Goal: Task Accomplishment & Management: Use online tool/utility

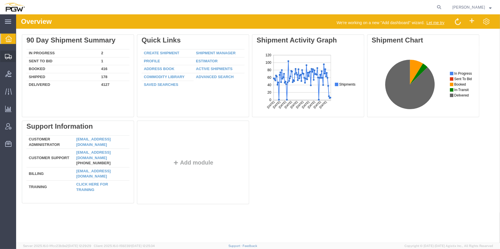
click at [6, 55] on icon at bounding box center [8, 56] width 7 height 5
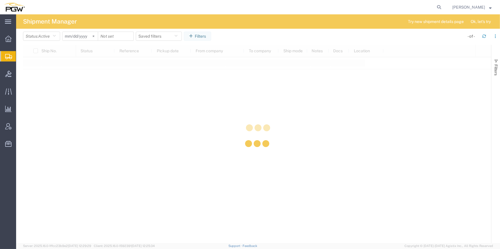
click at [30, 68] on div at bounding box center [257, 144] width 468 height 198
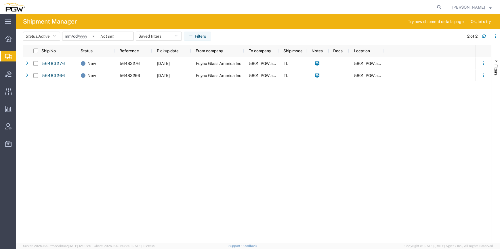
click at [0, 0] on span "Shipment Manager" at bounding box center [0, 0] width 0 height 0
click at [199, 144] on div "New 56483276 [DATE] Fuyao Glass America Inc 5801 - PGW autoglass - [GEOGRAPHIC_…" at bounding box center [275, 150] width 399 height 186
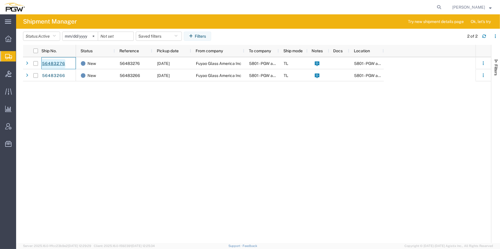
click at [50, 62] on link "56483276" at bounding box center [54, 63] width 24 height 9
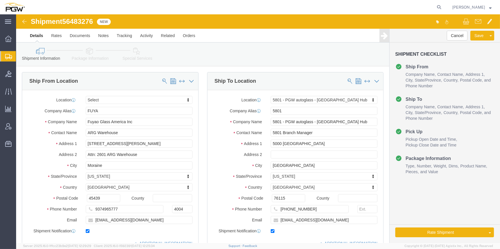
select select
select select "62891"
click button "Rate Shipment"
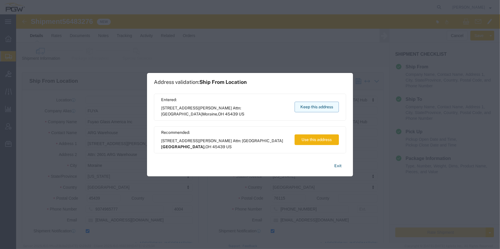
click at [328, 107] on button "Keep this address" at bounding box center [316, 107] width 44 height 11
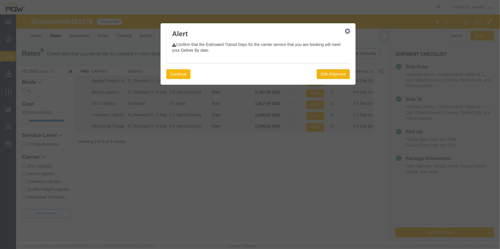
click at [185, 70] on button "Continue" at bounding box center [178, 74] width 24 height 10
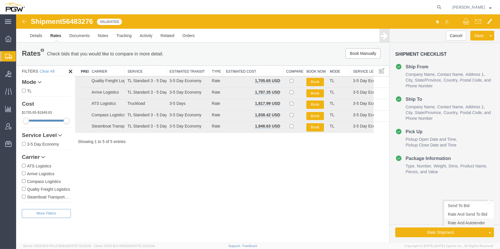
click at [463, 225] on link "Rate And Autotender" at bounding box center [469, 223] width 50 height 9
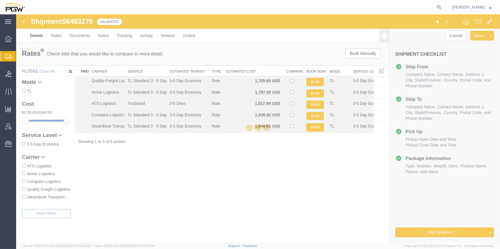
select select "62891"
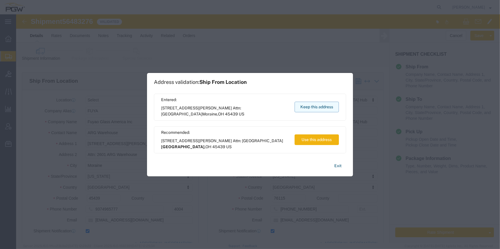
click at [313, 109] on button "Keep this address" at bounding box center [316, 107] width 44 height 11
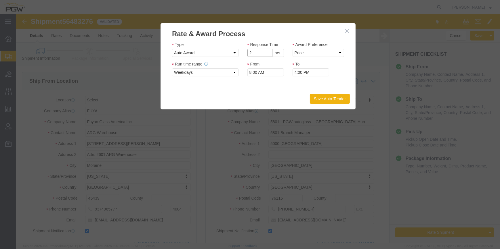
type input "2"
click input "2"
click select "Price Carrier Rank"
select select "LANE_RANK"
click select "Price Carrier Rank"
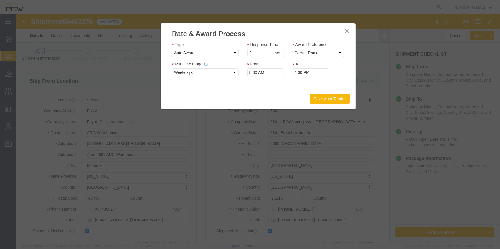
click button "Save Auto-Tender"
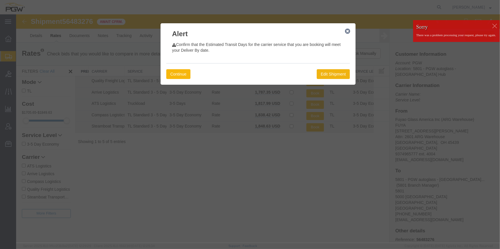
click at [184, 74] on button "Continue" at bounding box center [178, 74] width 24 height 10
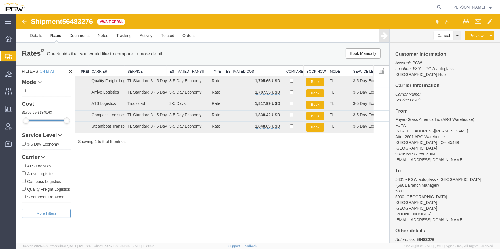
click at [20, 23] on div "Shipment 56483276 5 of 5 Await Cfrm." at bounding box center [137, 23] width 241 height 11
click at [24, 22] on img at bounding box center [24, 21] width 7 height 7
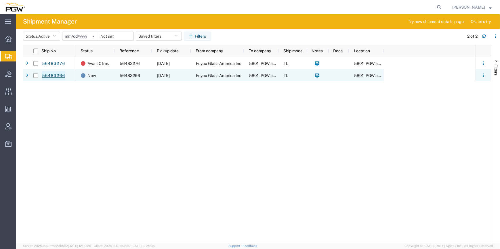
click at [57, 78] on link "56483266" at bounding box center [54, 75] width 24 height 9
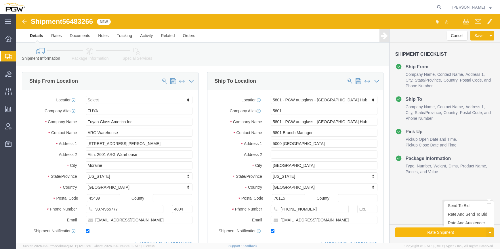
select select
select select "62891"
click button "Rate Shipment"
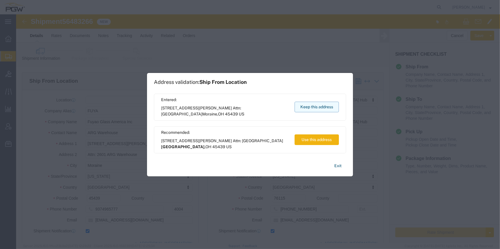
click at [322, 109] on button "Keep this address" at bounding box center [316, 107] width 44 height 11
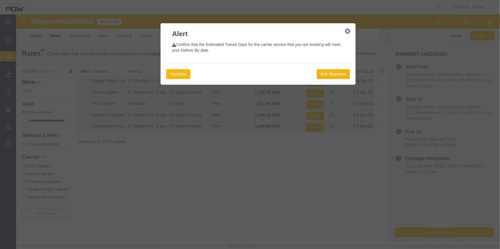
click at [177, 74] on button "Continue" at bounding box center [178, 74] width 24 height 10
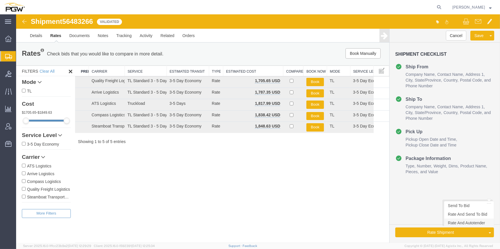
click at [466, 227] on link "Rate And Autotender" at bounding box center [469, 223] width 50 height 9
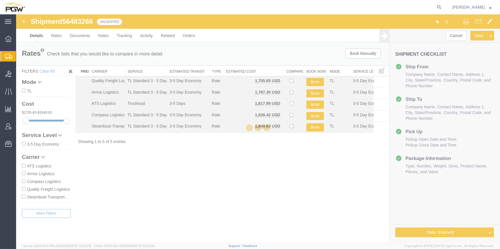
select select "62891"
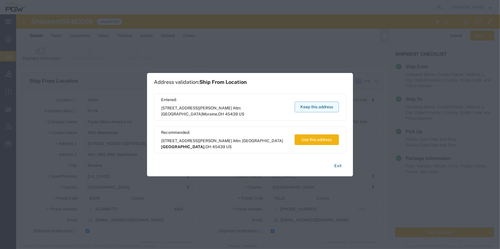
click at [305, 109] on button "Keep this address" at bounding box center [316, 107] width 44 height 11
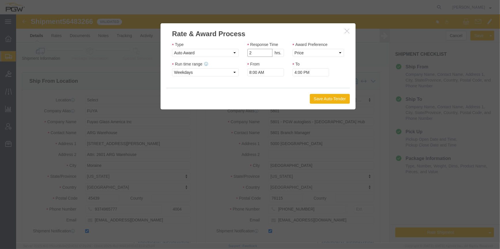
type input "2"
click input "2"
click select "Price Carrier Rank"
select select "LANE_RANK"
click select "Price Carrier Rank"
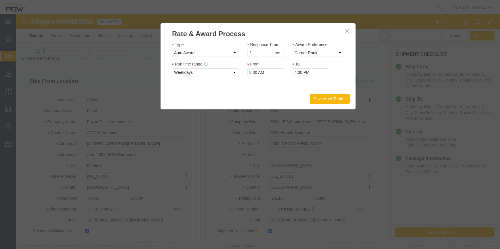
click button "Save Auto-Tender"
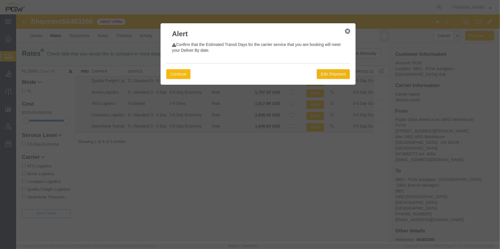
click at [185, 75] on button "Continue" at bounding box center [178, 74] width 24 height 10
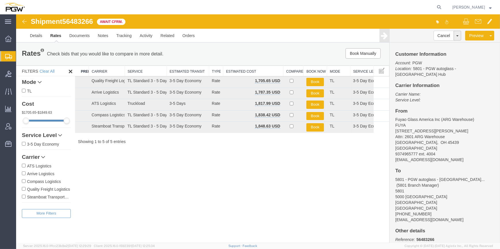
click at [23, 22] on img at bounding box center [24, 21] width 7 height 7
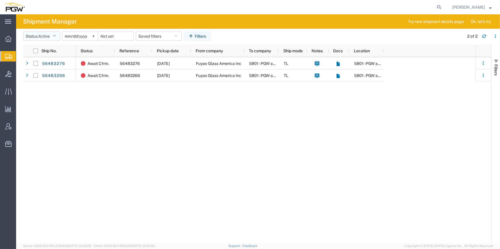
click at [50, 33] on button "Status: Active" at bounding box center [41, 36] width 37 height 9
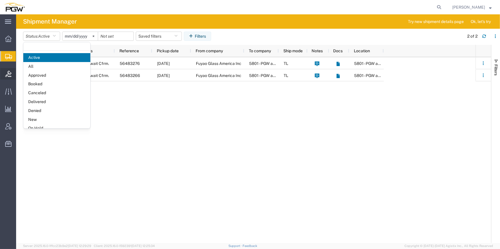
click at [20, 74] on span "Bids" at bounding box center [18, 74] width 4 height 12
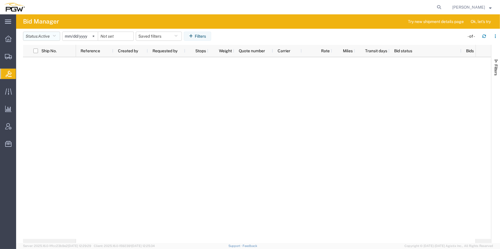
click at [59, 35] on button "Status: Active" at bounding box center [41, 36] width 37 height 9
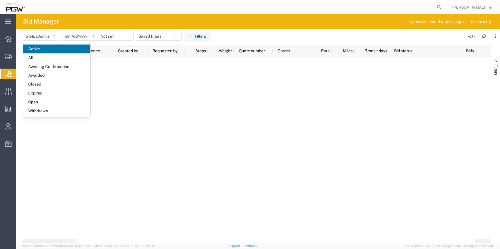
click at [37, 100] on span "Open" at bounding box center [56, 102] width 67 height 9
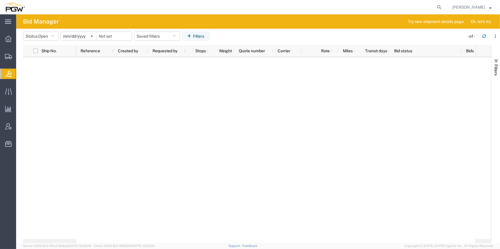
click at [112, 117] on div at bounding box center [275, 148] width 399 height 182
